Goal: Download file/media: Download file/media

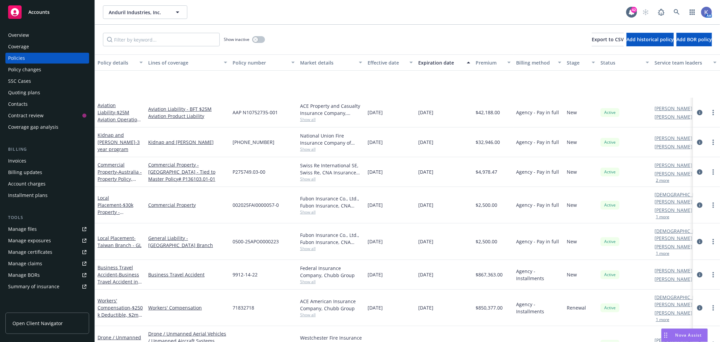
scroll to position [75, 0]
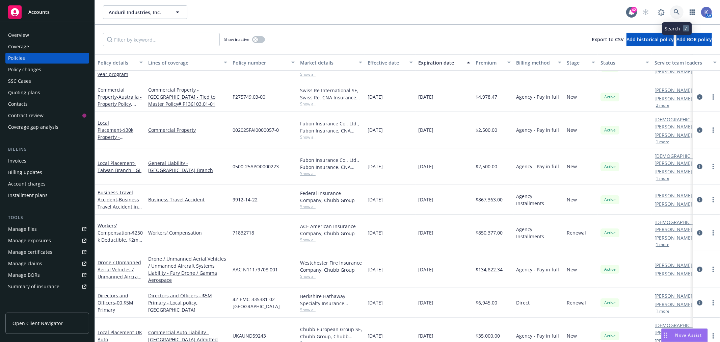
click at [674, 11] on icon at bounding box center [677, 12] width 6 height 6
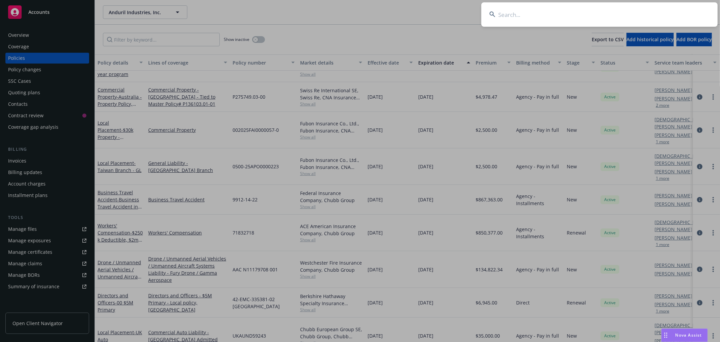
click at [652, 11] on input at bounding box center [599, 14] width 236 height 24
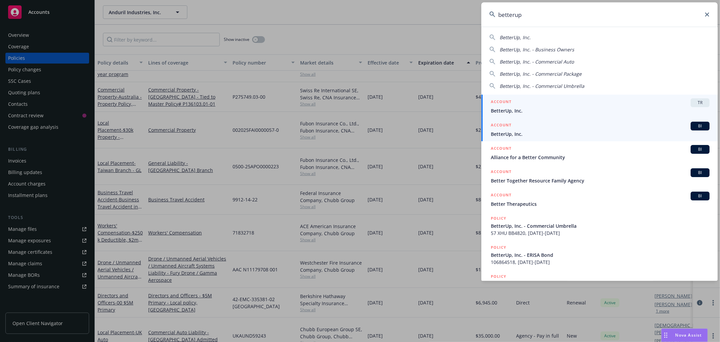
type input "betterup"
click at [523, 136] on span "BetterUp, Inc." at bounding box center [600, 133] width 219 height 7
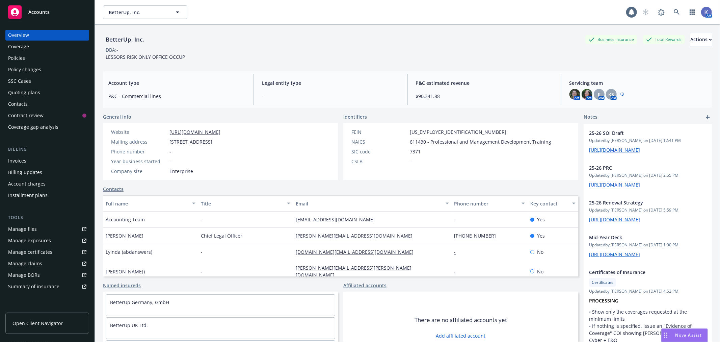
click at [31, 58] on div "Policies" at bounding box center [47, 58] width 78 height 11
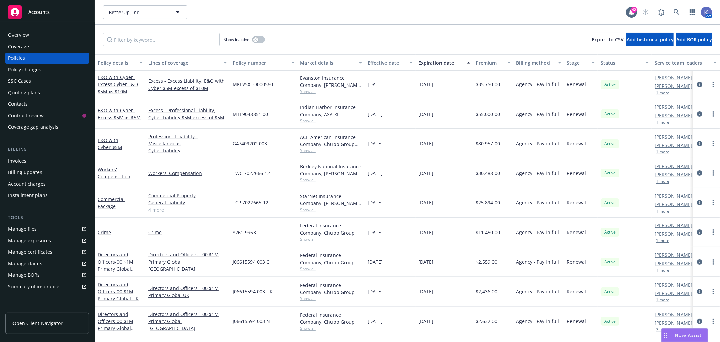
scroll to position [112, 0]
click at [259, 42] on button "button" at bounding box center [258, 39] width 13 height 7
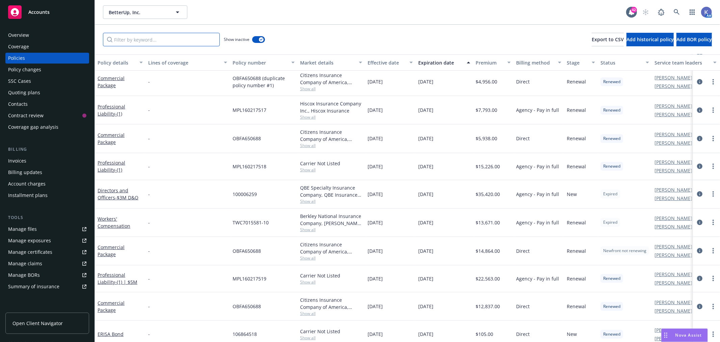
click at [153, 35] on input "Filter by keyword..." at bounding box center [161, 40] width 117 height 14
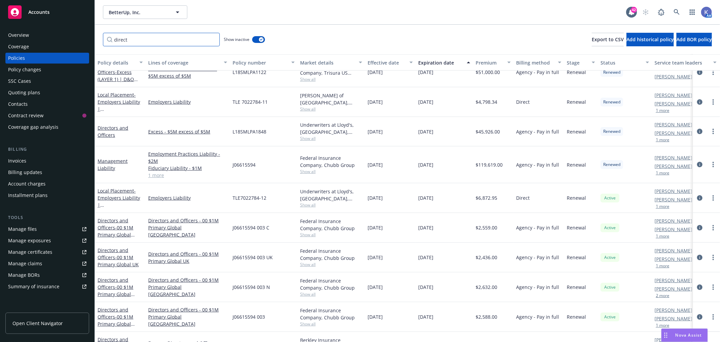
scroll to position [447, 0]
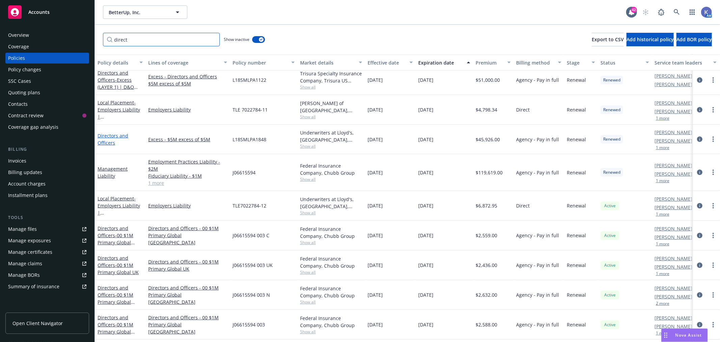
type input "direct"
click at [118, 136] on link "Directors and Officers" at bounding box center [113, 139] width 31 height 14
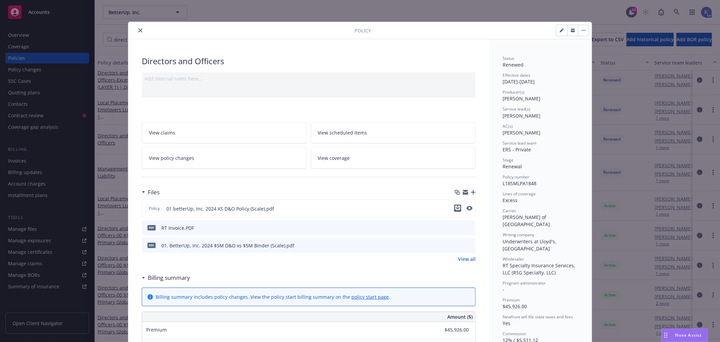
click at [455, 208] on icon "download file" at bounding box center [457, 207] width 5 height 5
